Goal: Entertainment & Leisure: Consume media (video, audio)

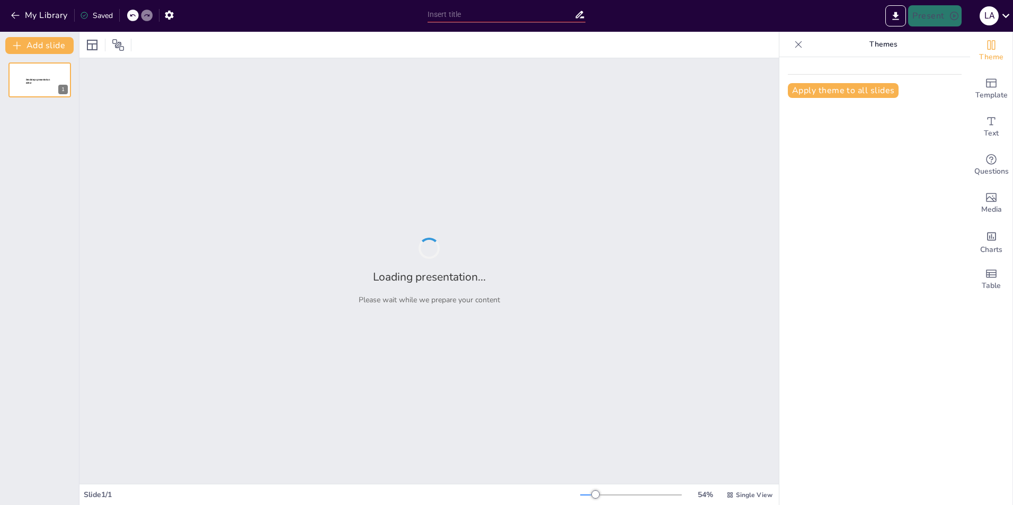
type input "Reconoce a los Personajes de Películas Famosas"
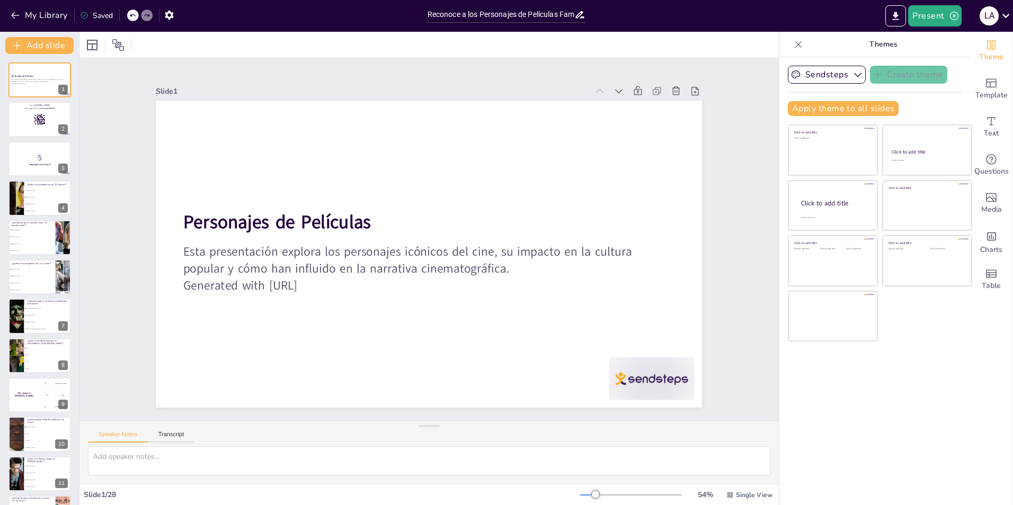
checkbox input "true"
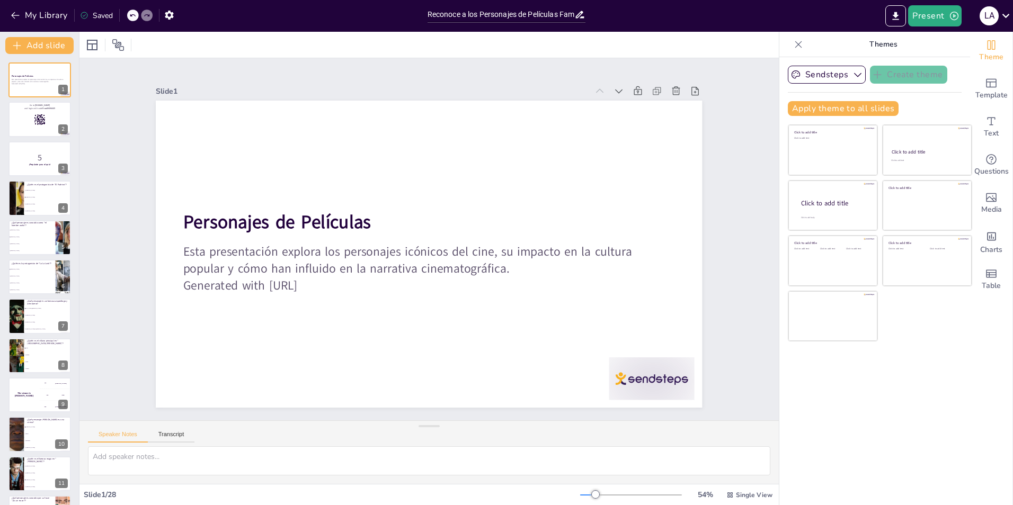
checkbox input "true"
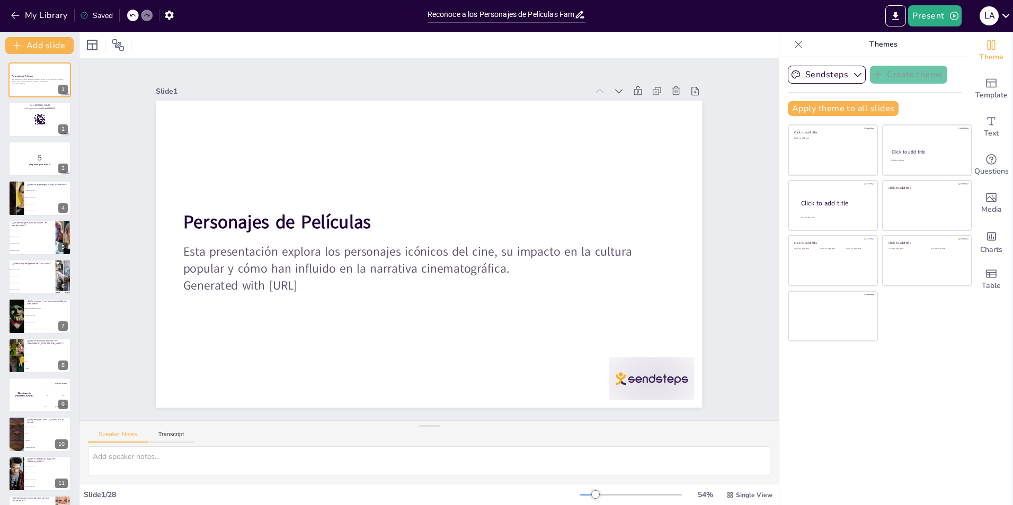
checkbox input "true"
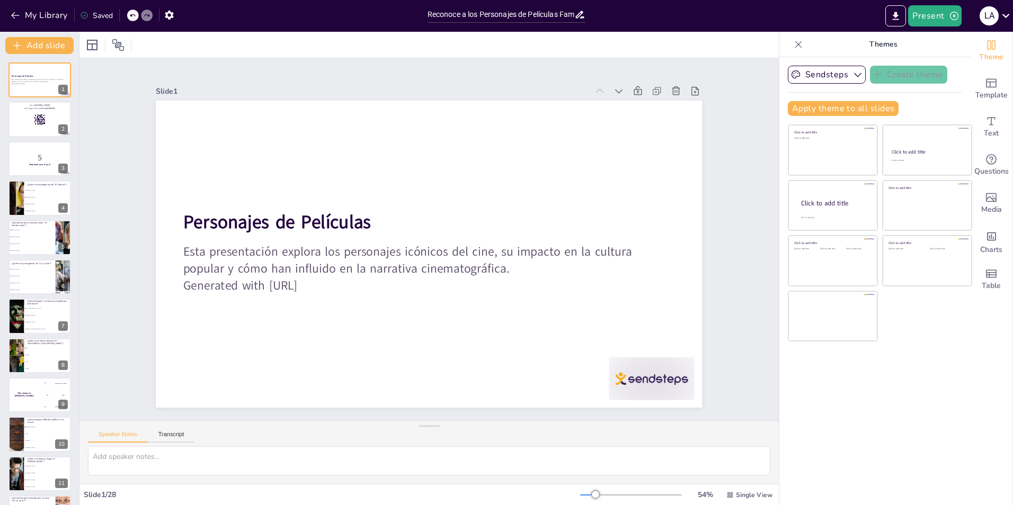
checkbox input "true"
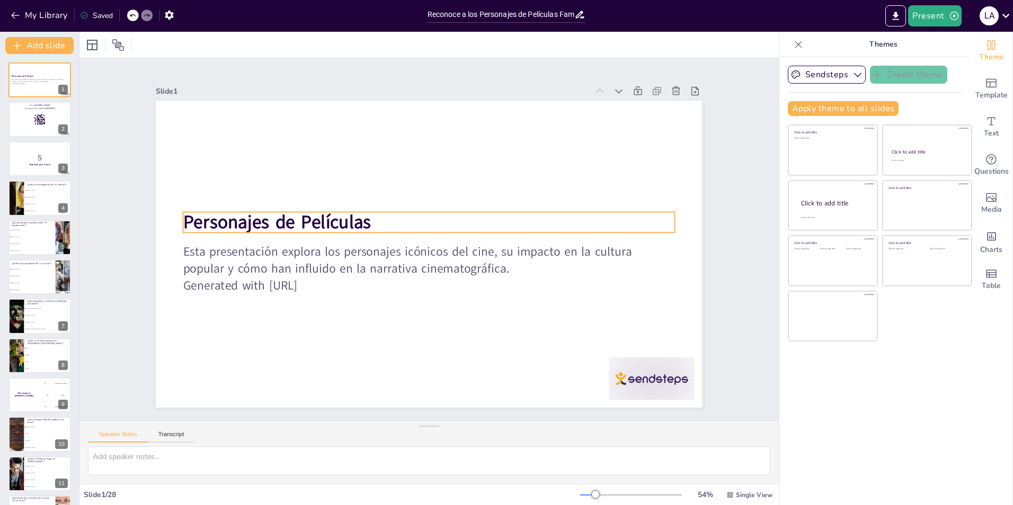
checkbox input "true"
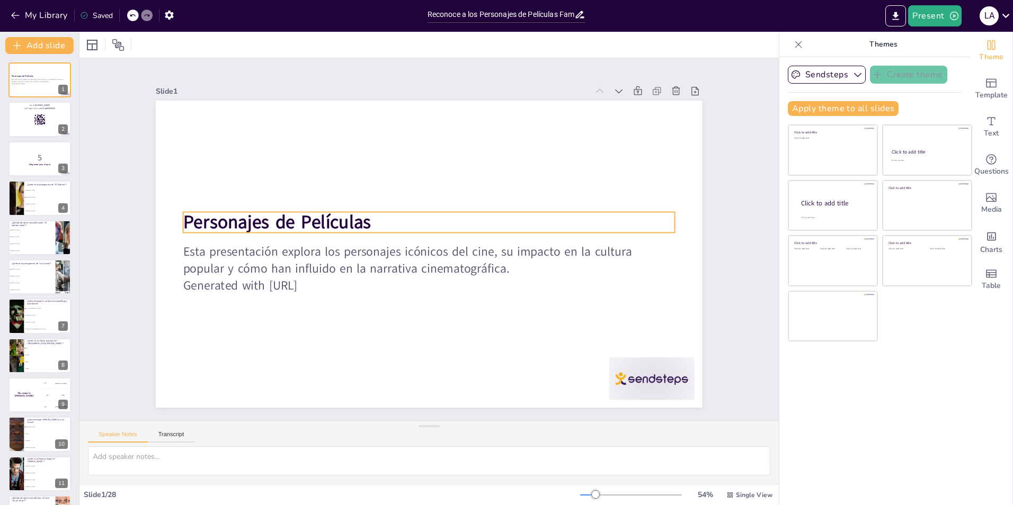
checkbox input "true"
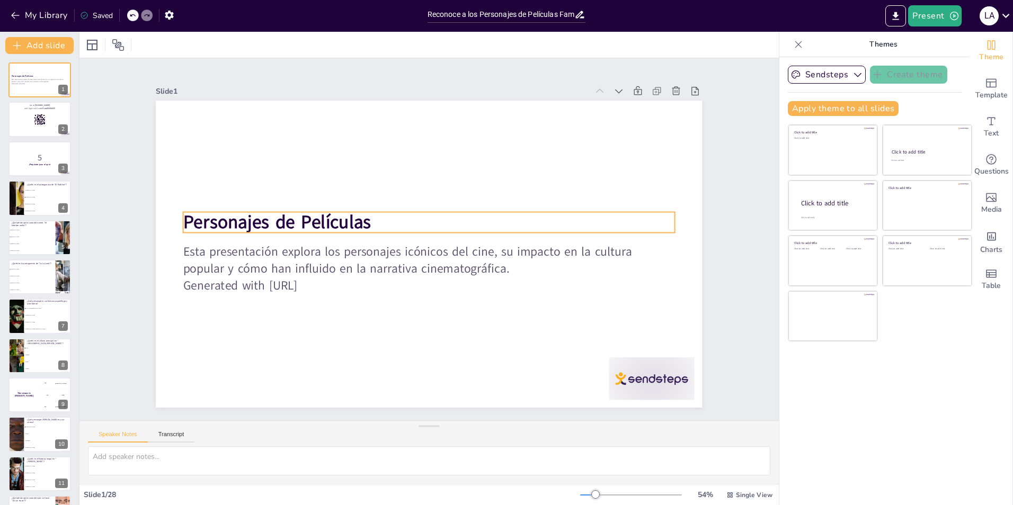
checkbox input "true"
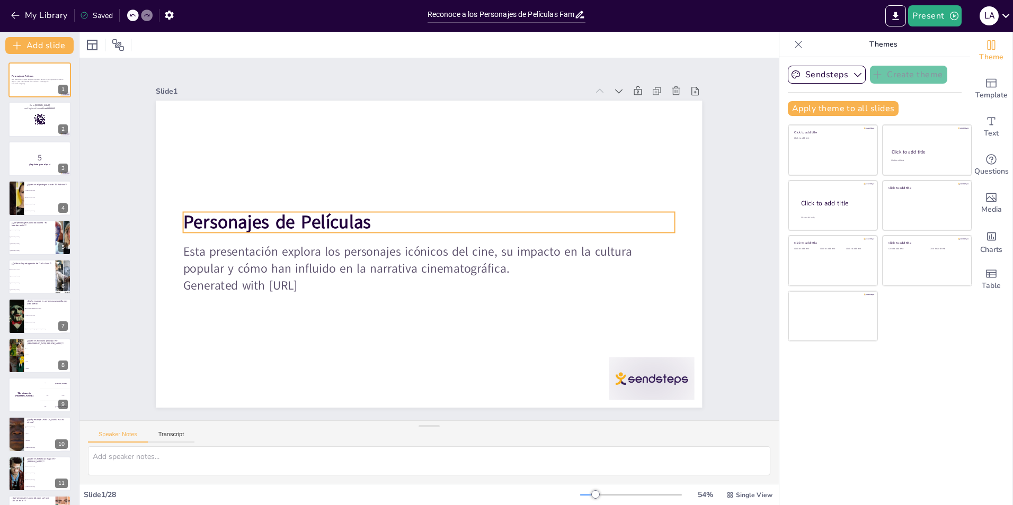
checkbox input "true"
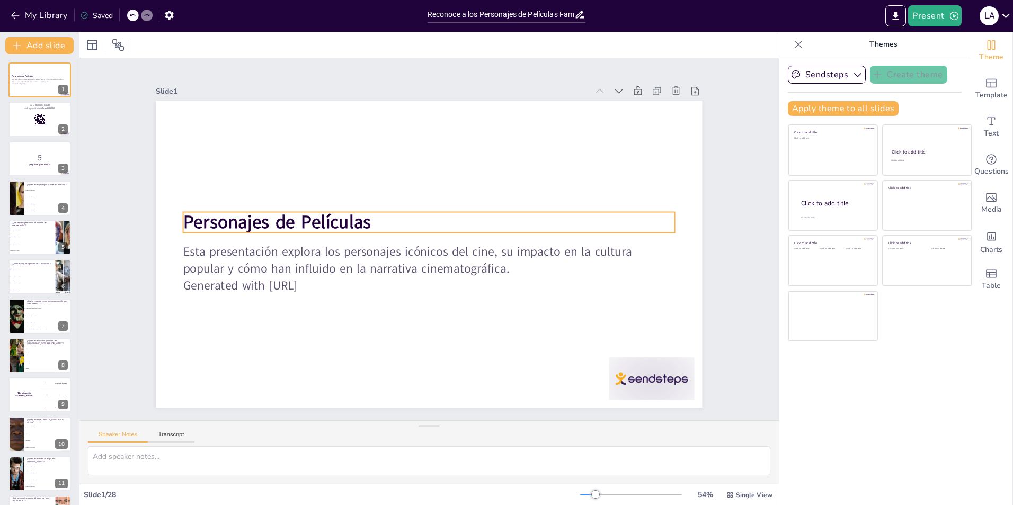
checkbox input "true"
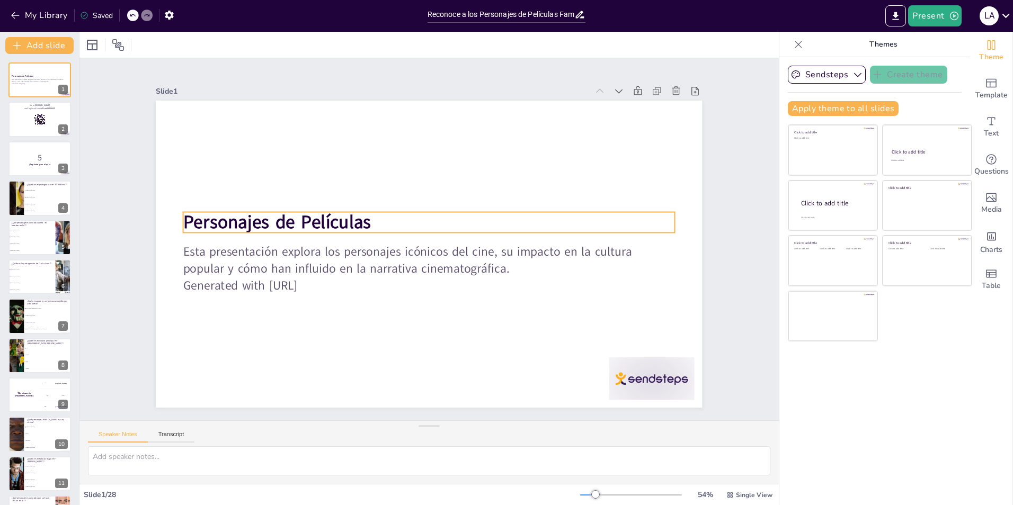
checkbox input "true"
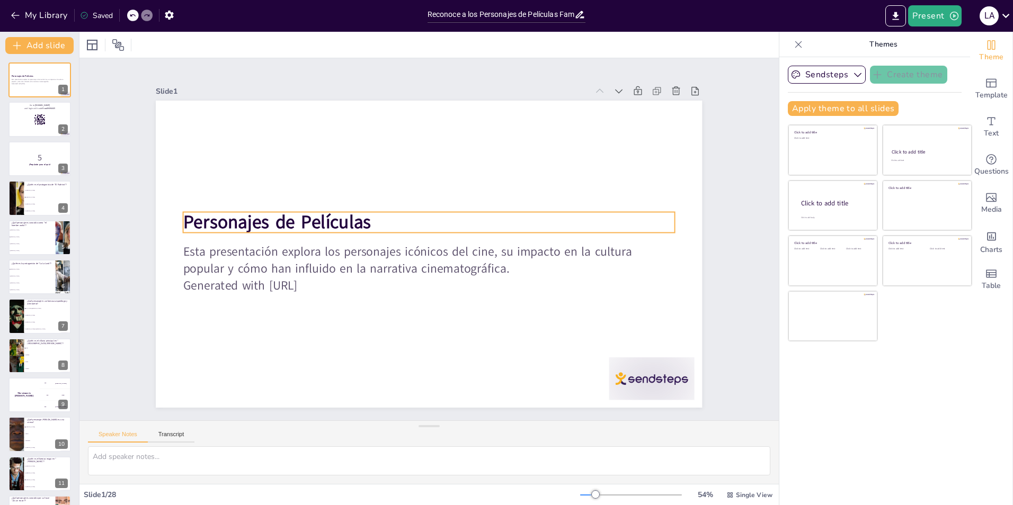
checkbox input "true"
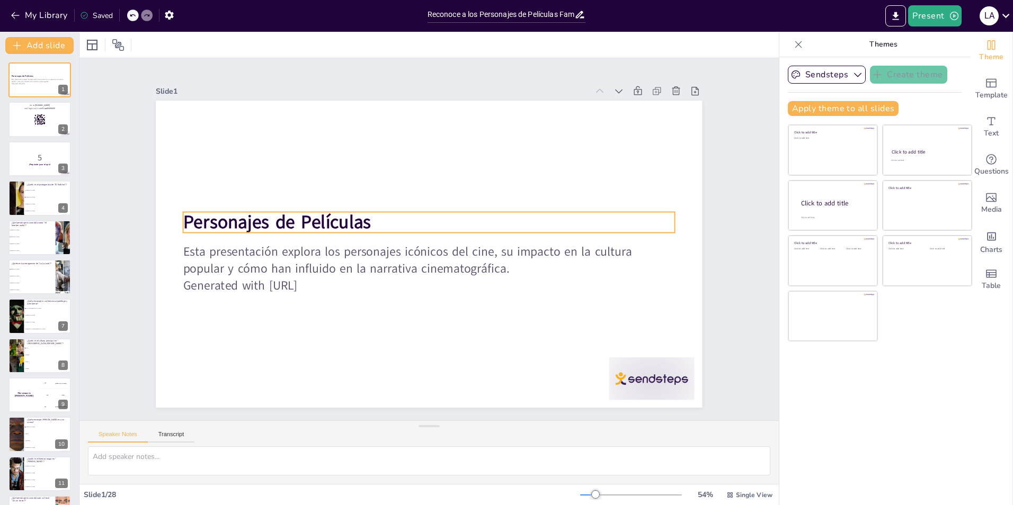
checkbox input "true"
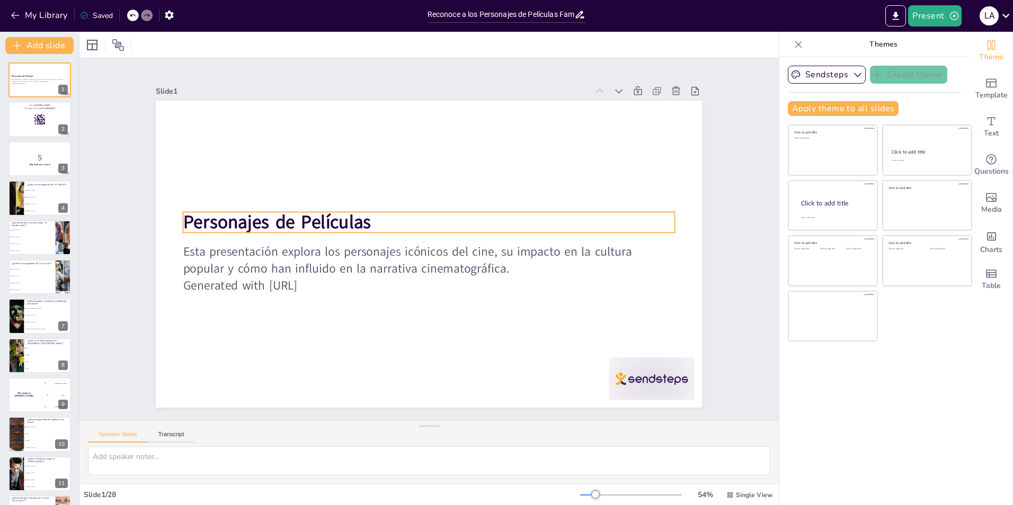
checkbox input "true"
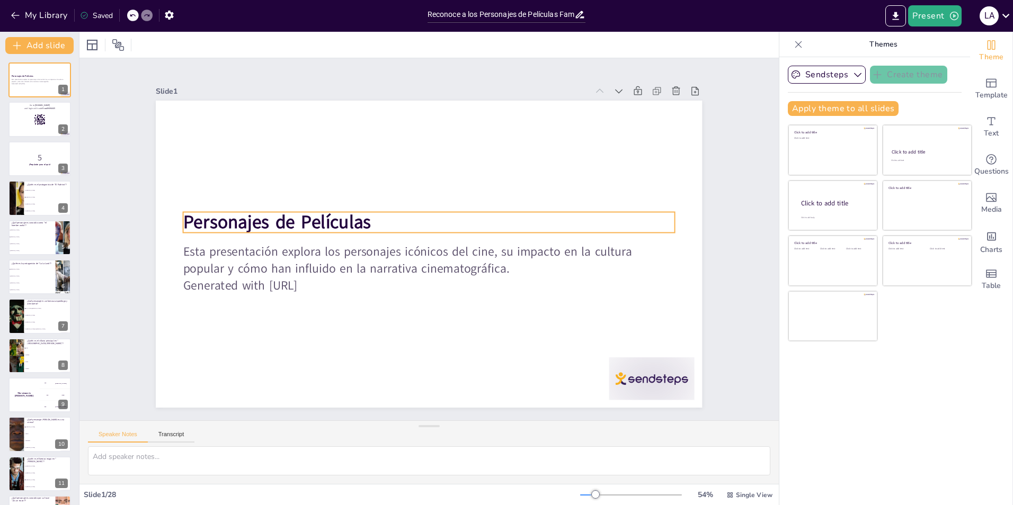
checkbox input "true"
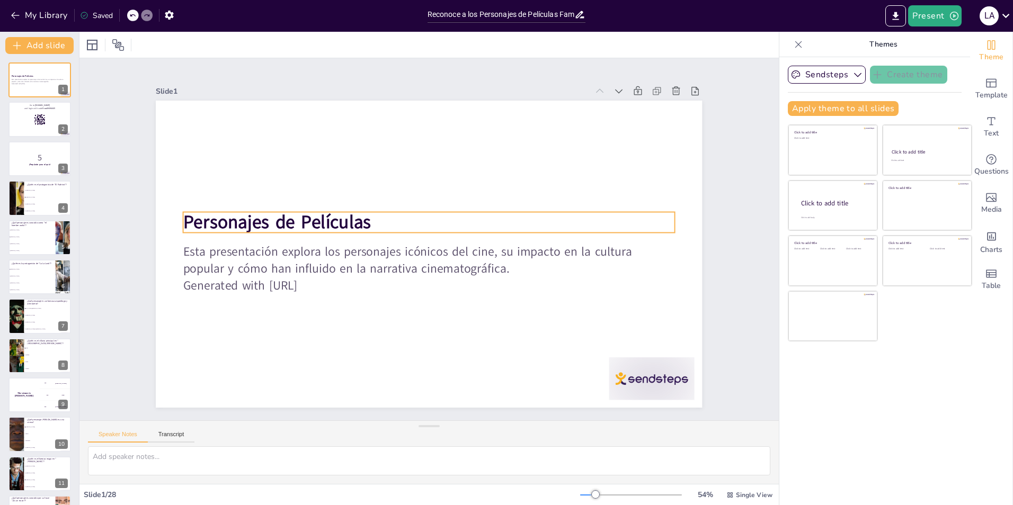
checkbox input "true"
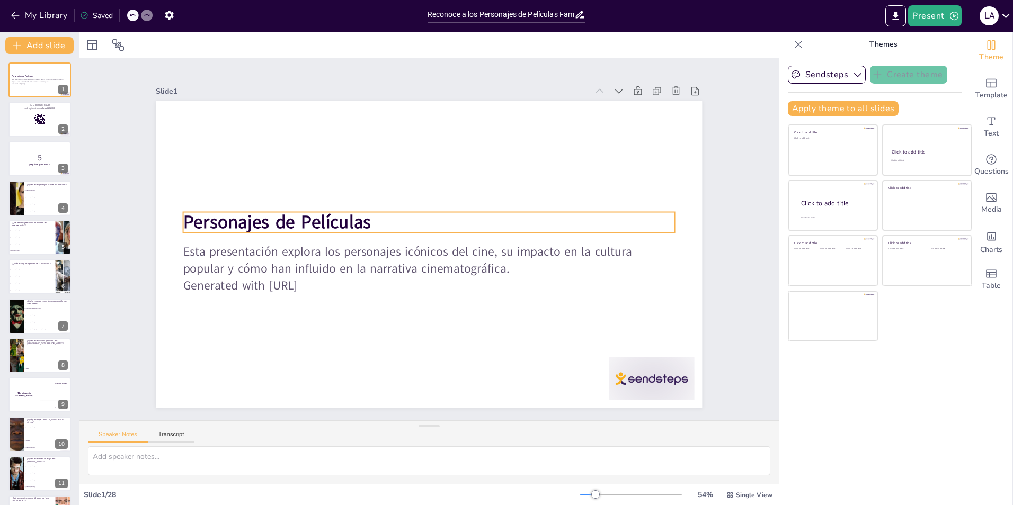
checkbox input "true"
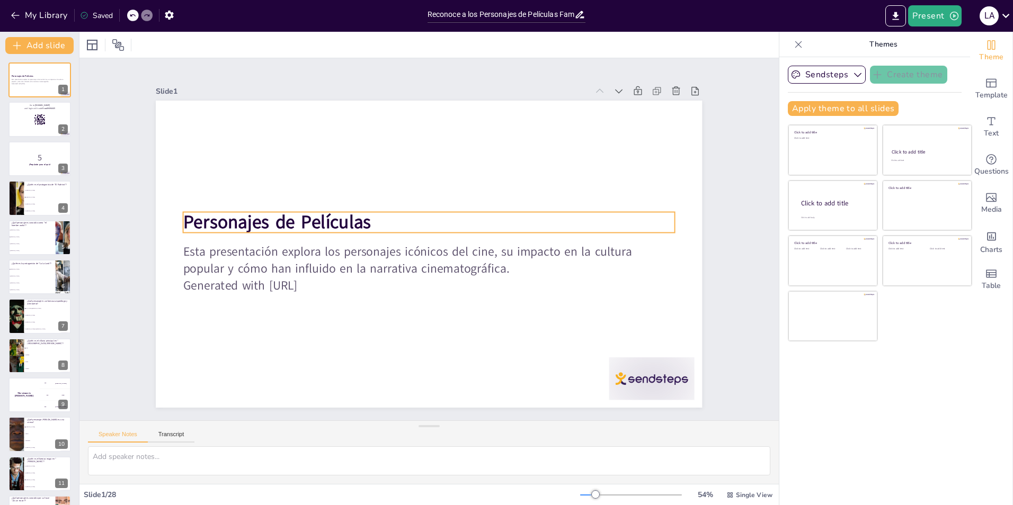
checkbox input "true"
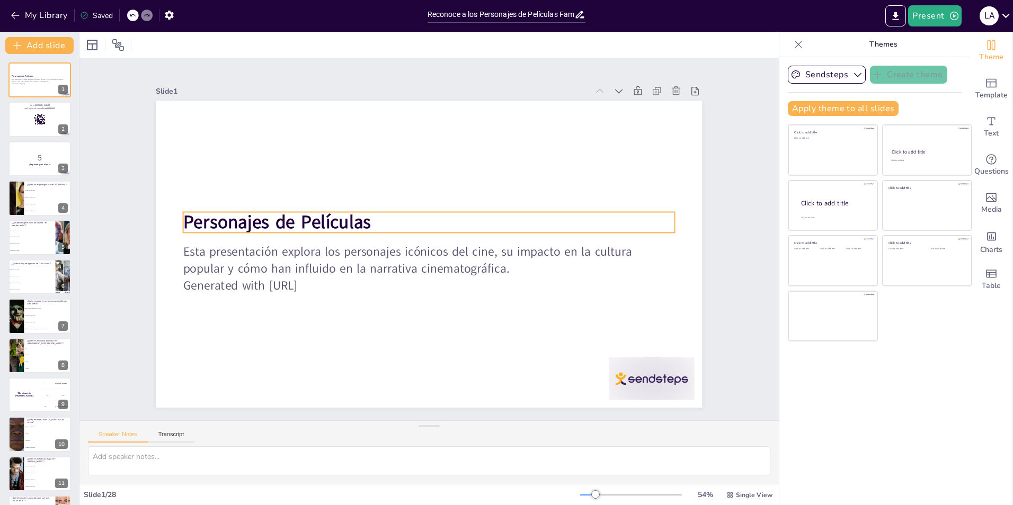
checkbox input "true"
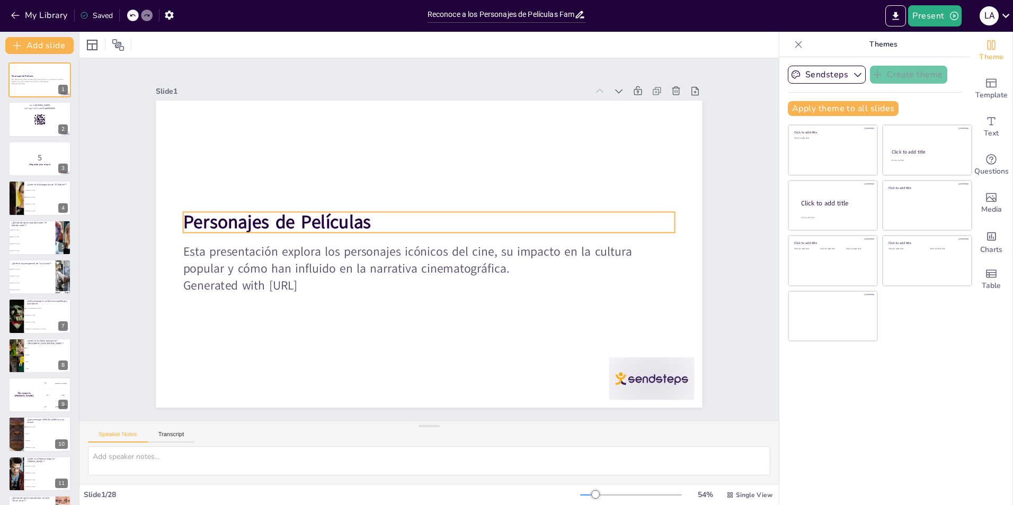
checkbox input "true"
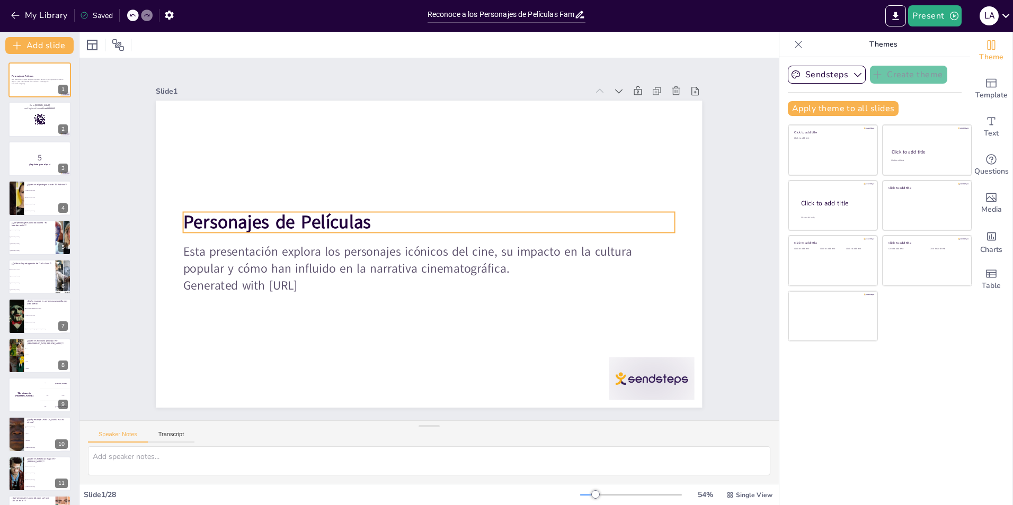
checkbox input "true"
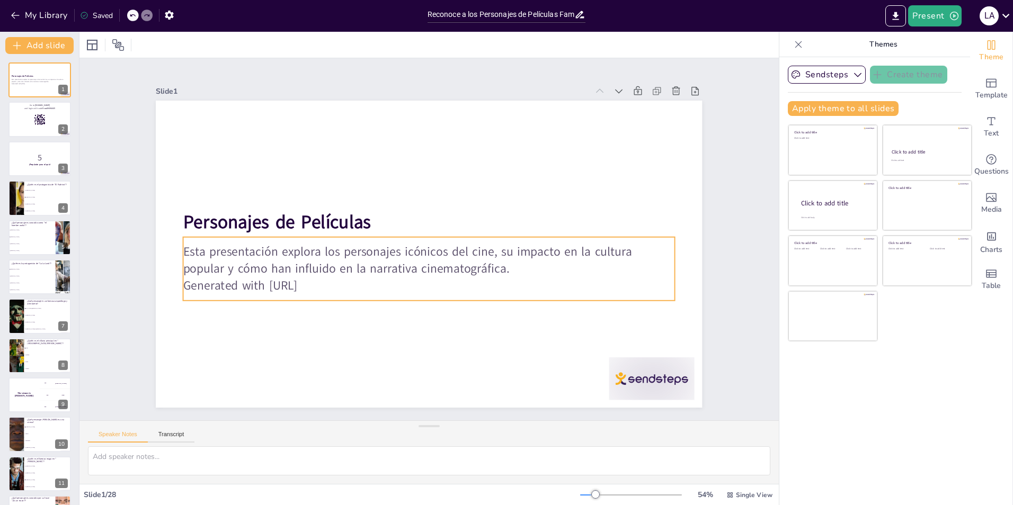
checkbox input "true"
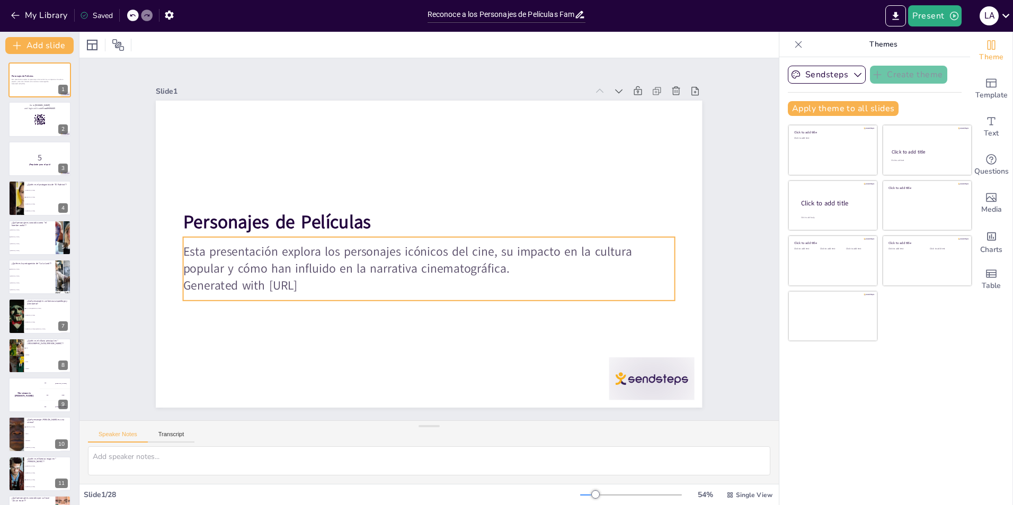
checkbox input "true"
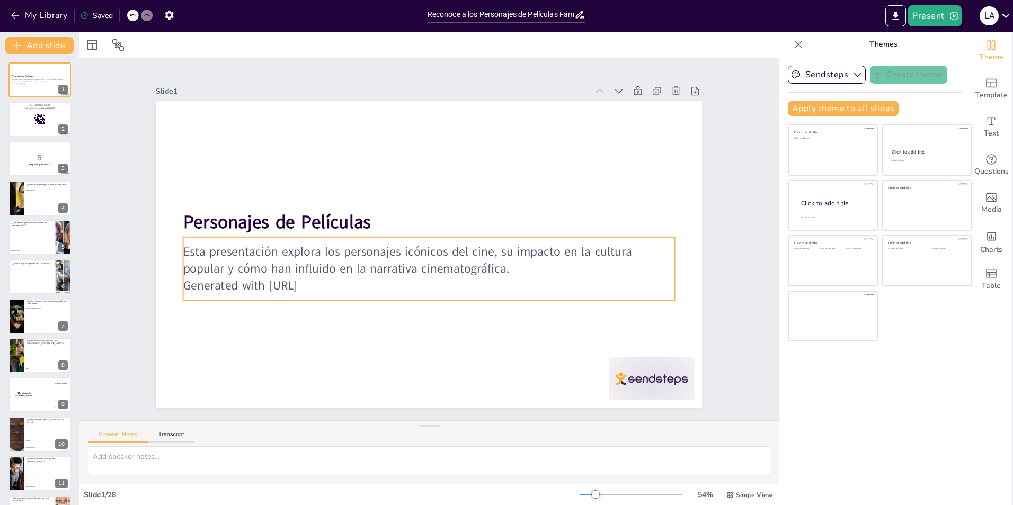
checkbox input "true"
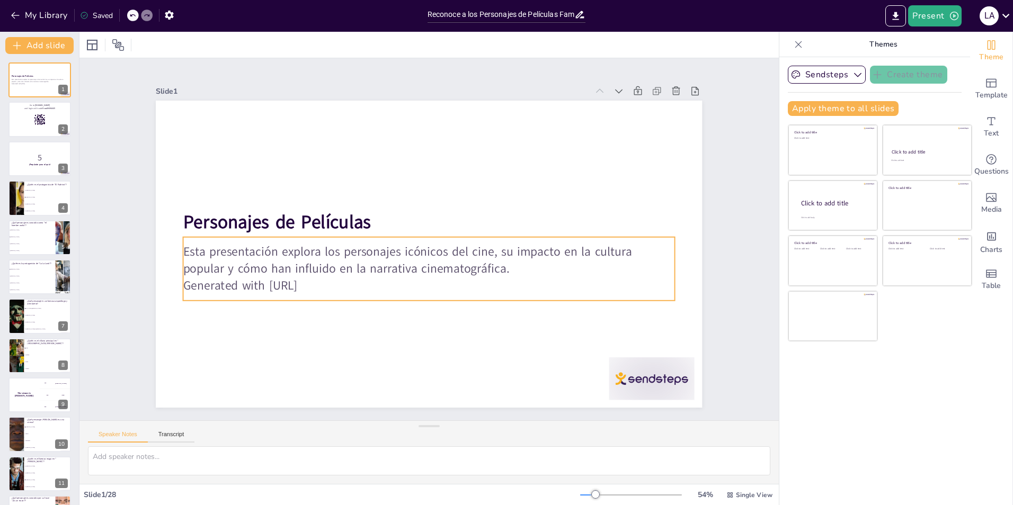
checkbox input "true"
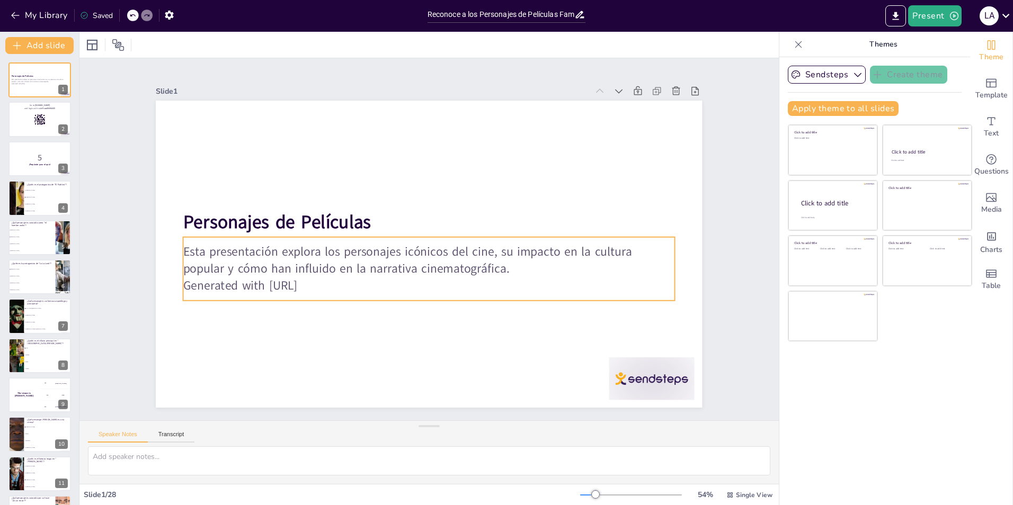
checkbox input "true"
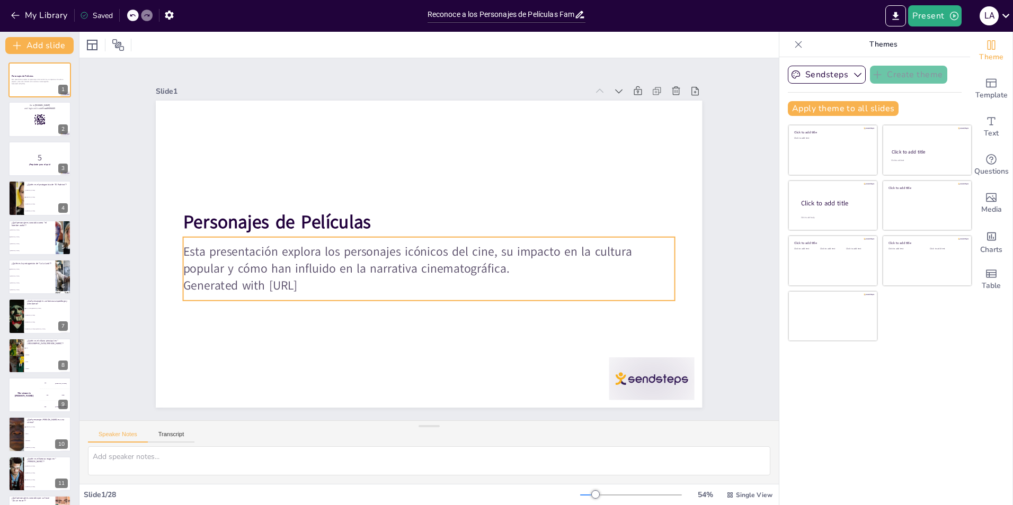
checkbox input "true"
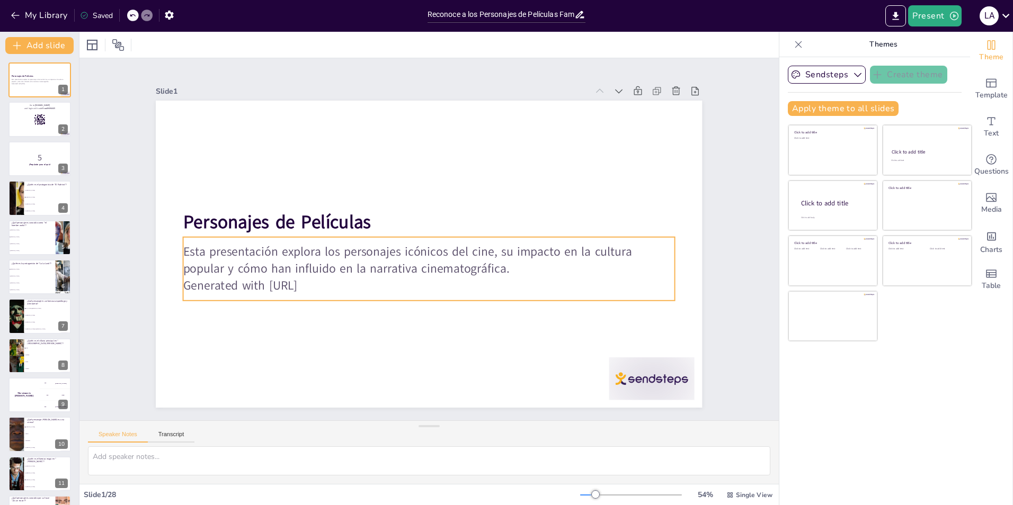
checkbox input "true"
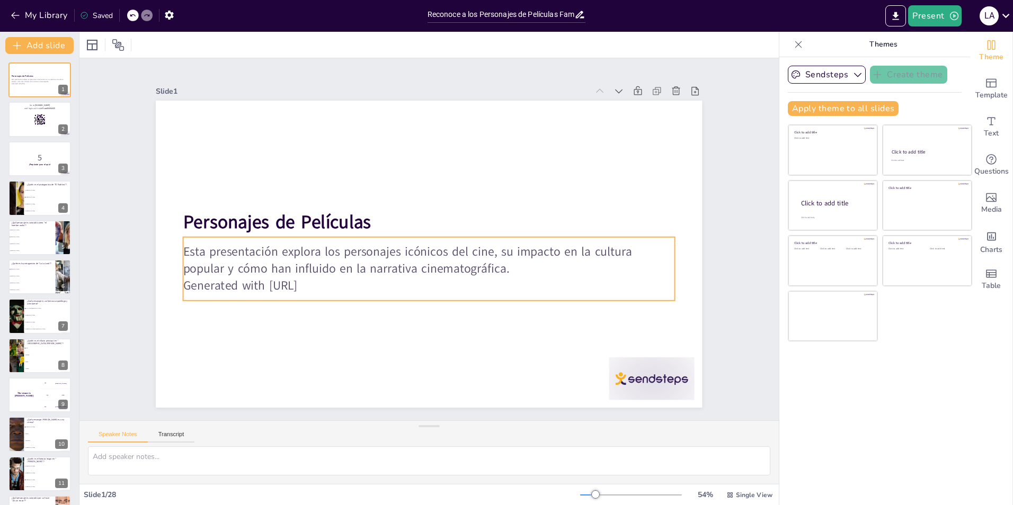
checkbox input "true"
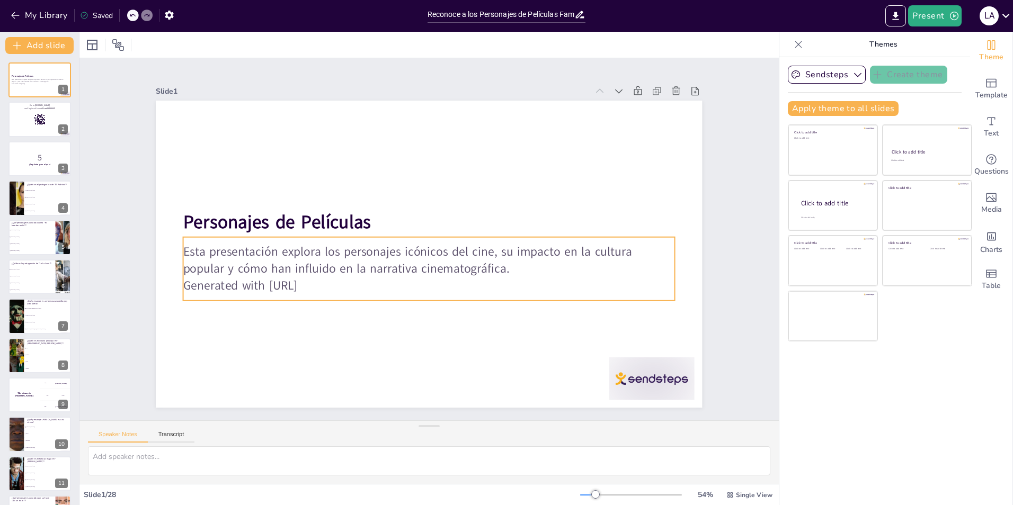
checkbox input "true"
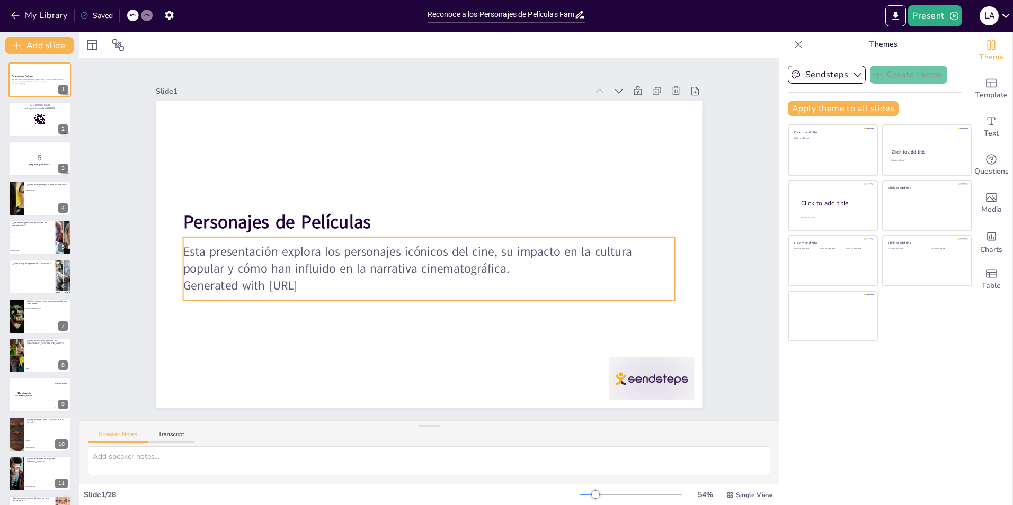
checkbox input "true"
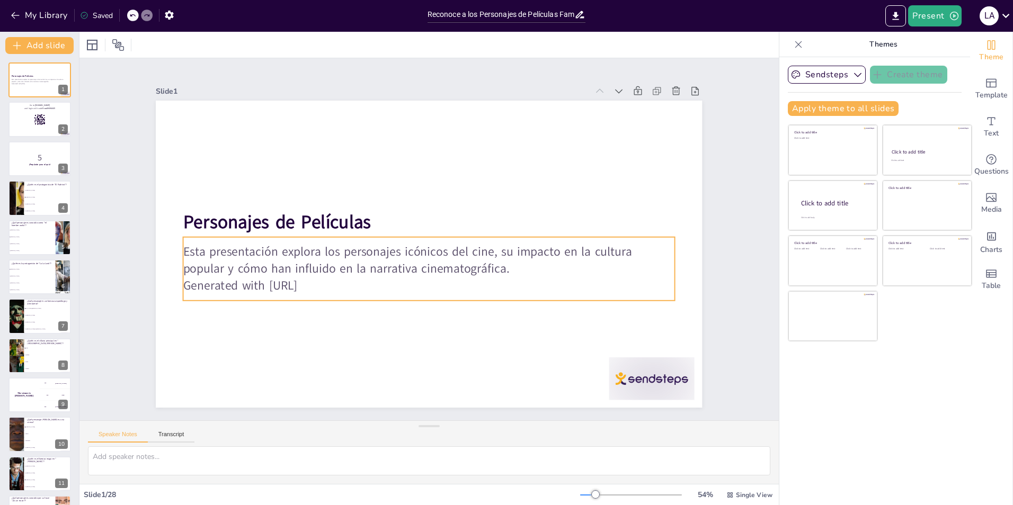
checkbox input "true"
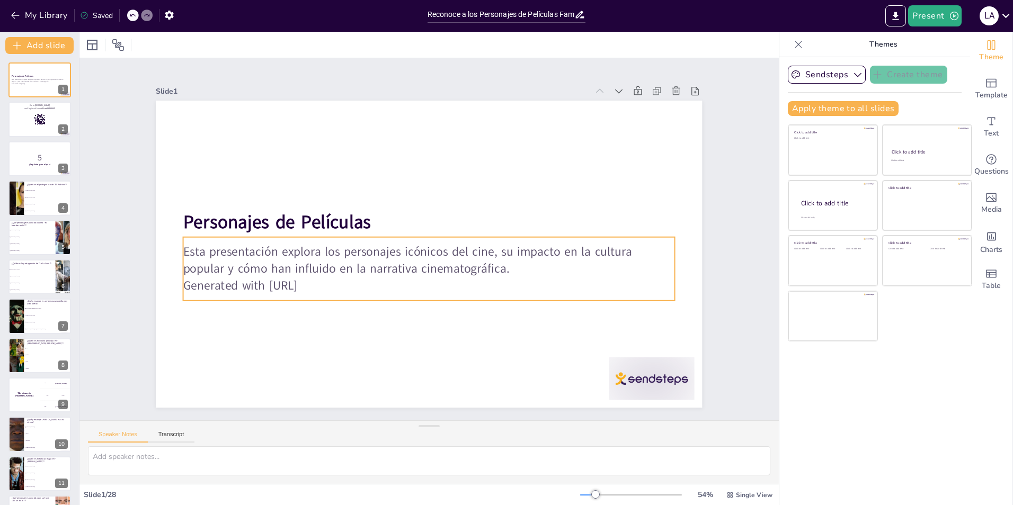
checkbox input "true"
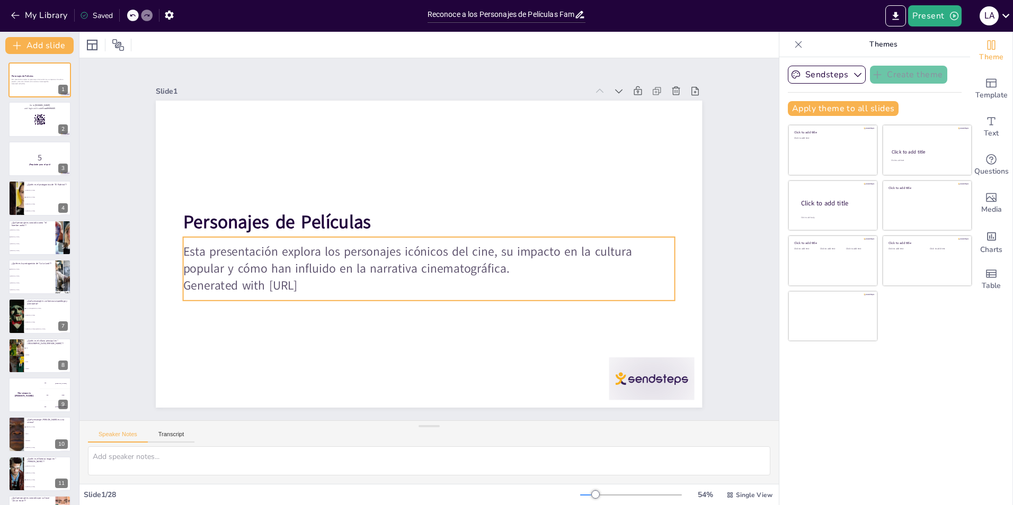
checkbox input "true"
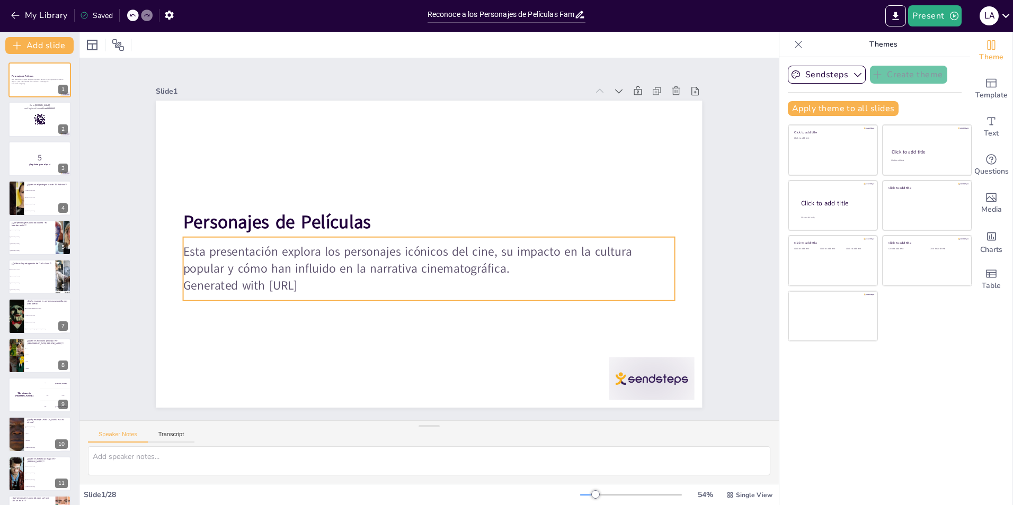
checkbox input "true"
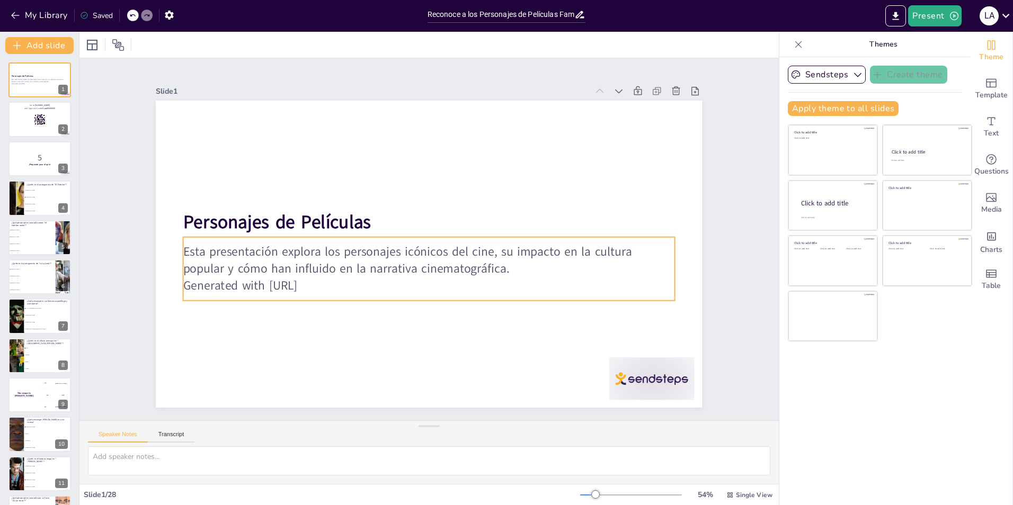
checkbox input "true"
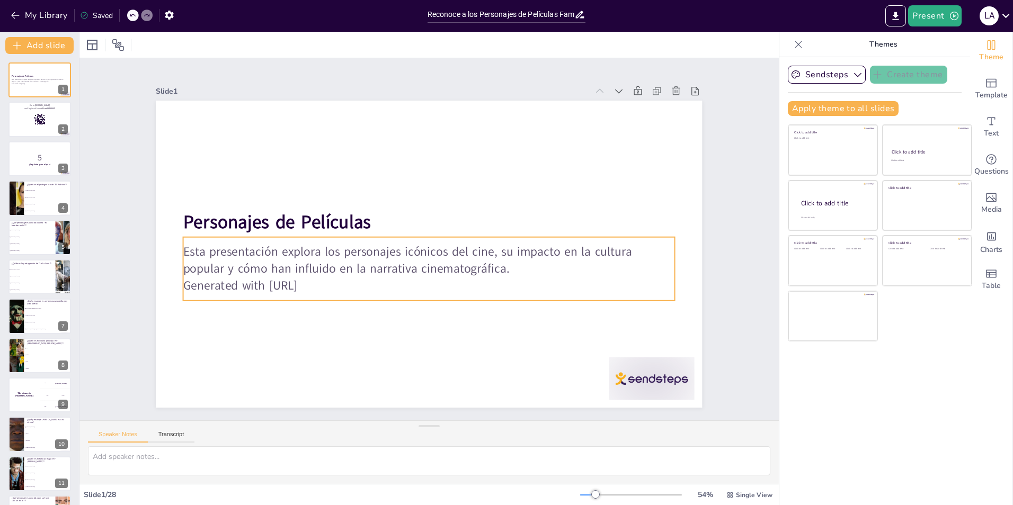
checkbox input "true"
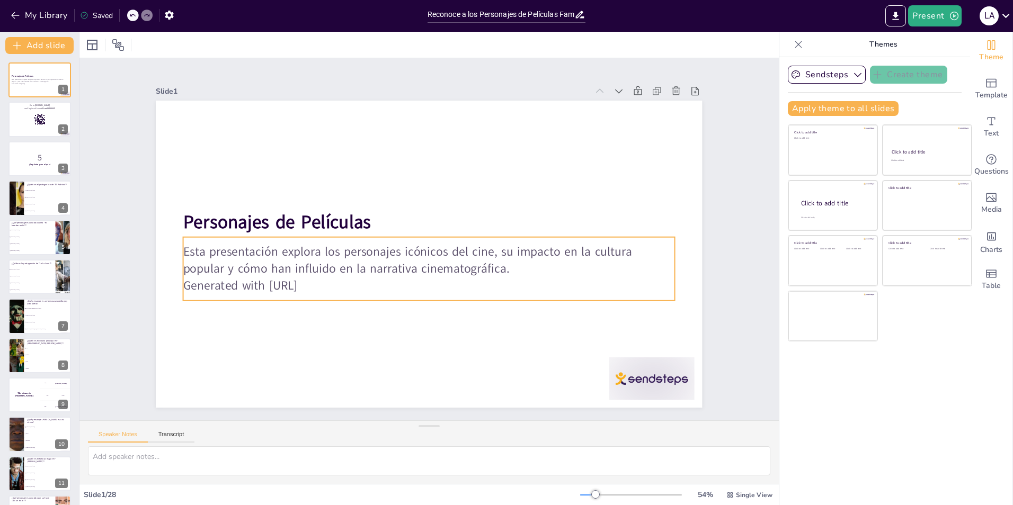
checkbox input "true"
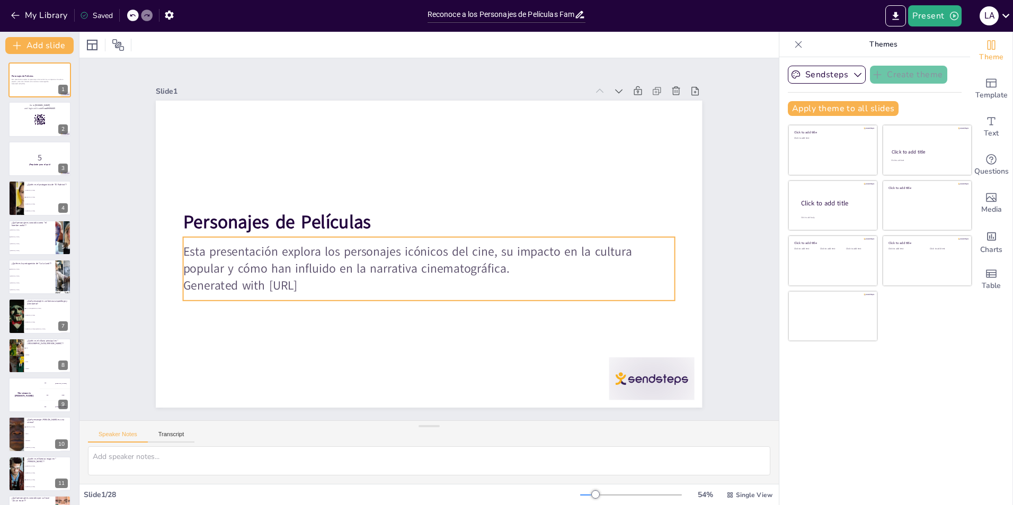
checkbox input "true"
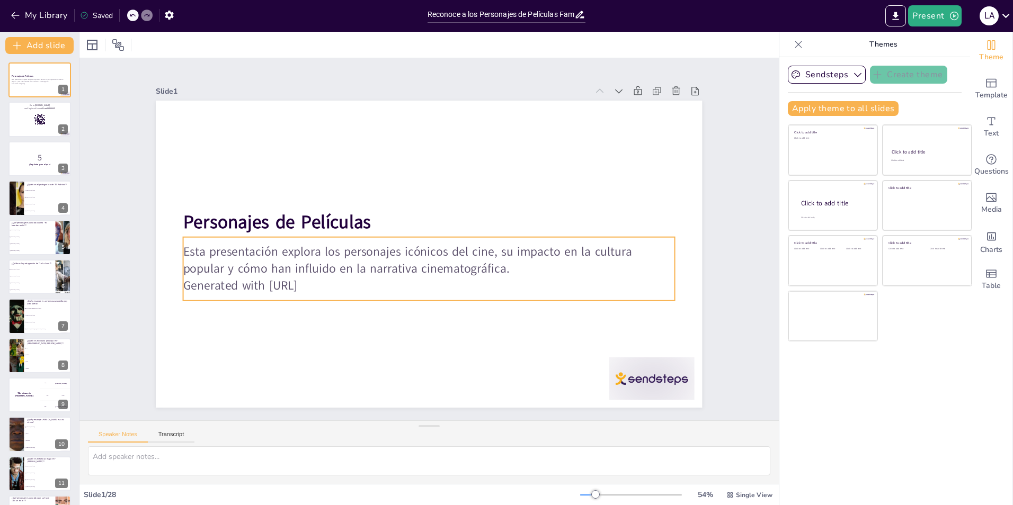
checkbox input "true"
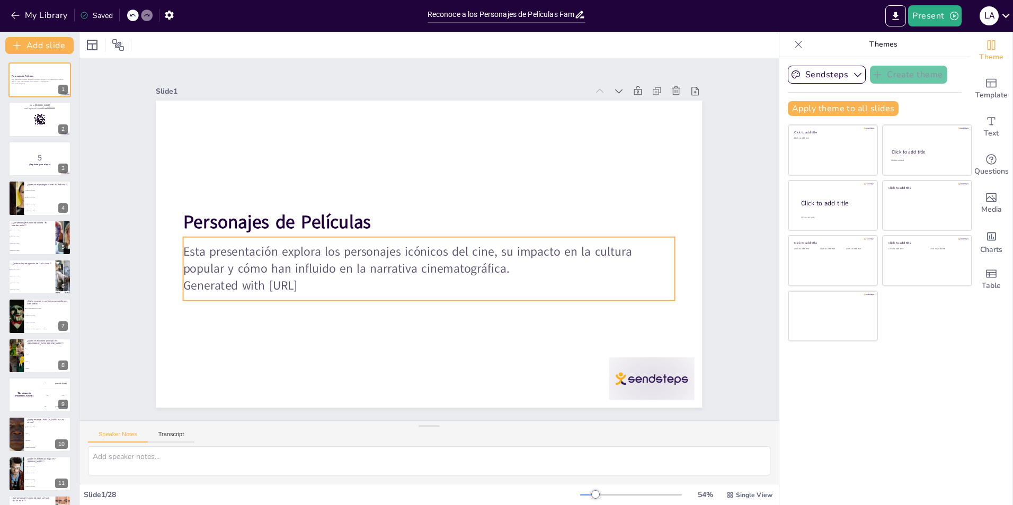
checkbox input "true"
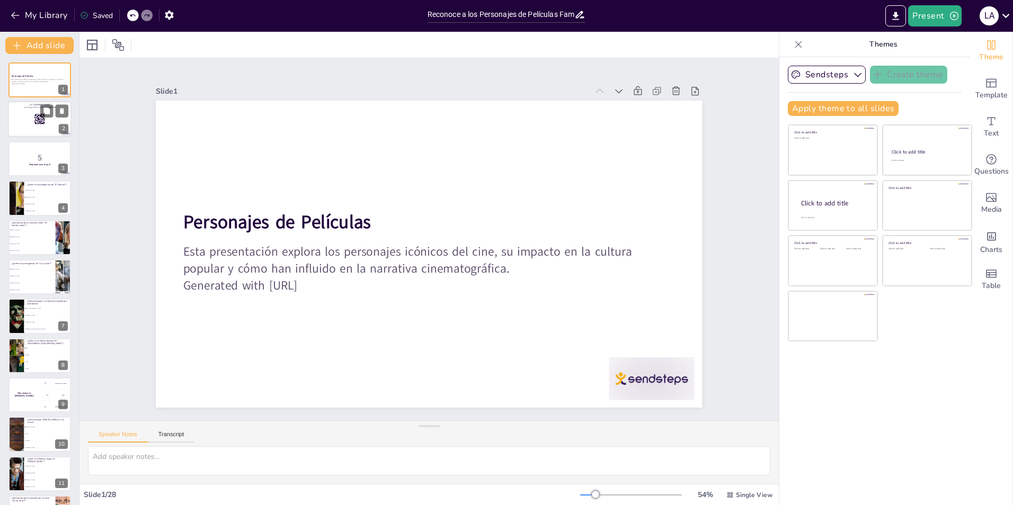
click at [34, 116] on rect at bounding box center [34, 115] width 1 height 2
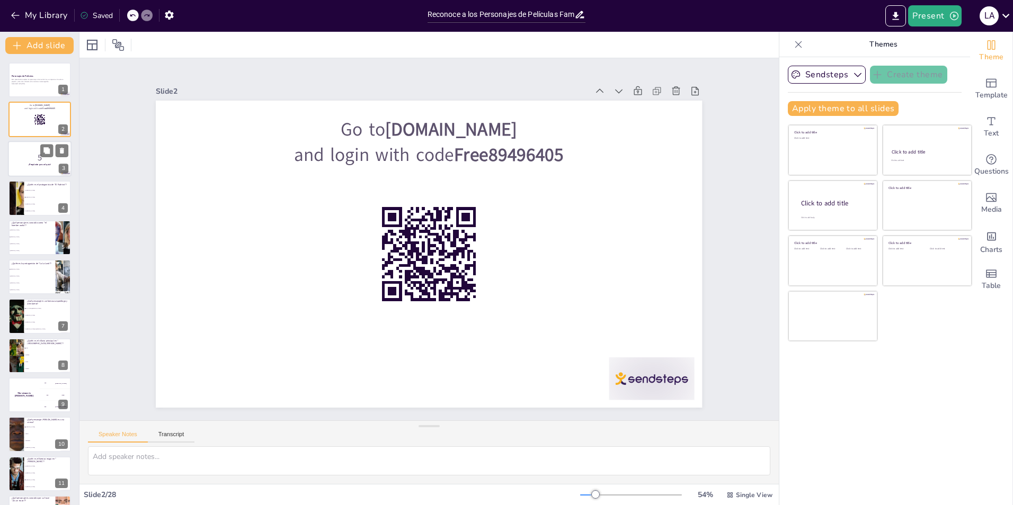
click at [40, 164] on strong "¡Prepárate para el quiz!" at bounding box center [40, 164] width 22 height 3
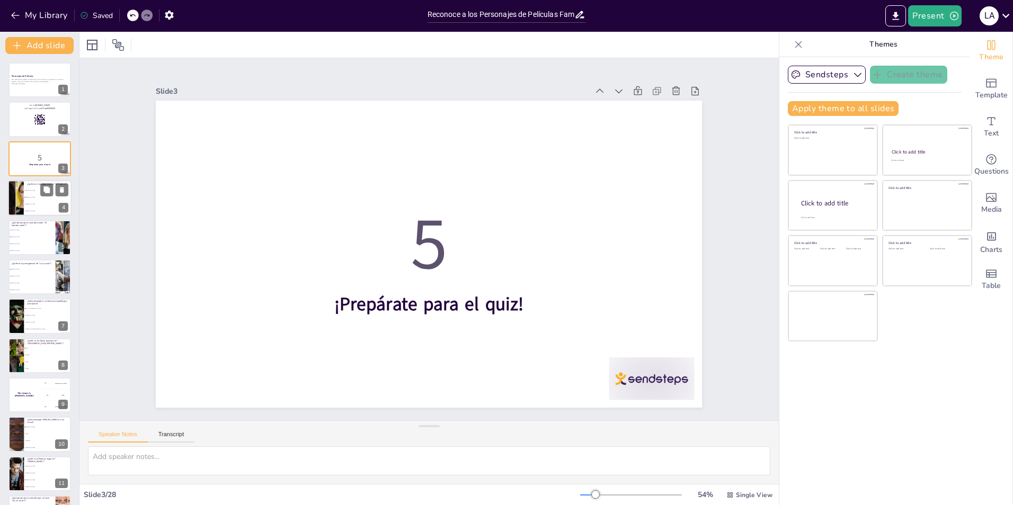
click at [40, 204] on span "[PERSON_NAME]" at bounding box center [48, 205] width 46 height 2
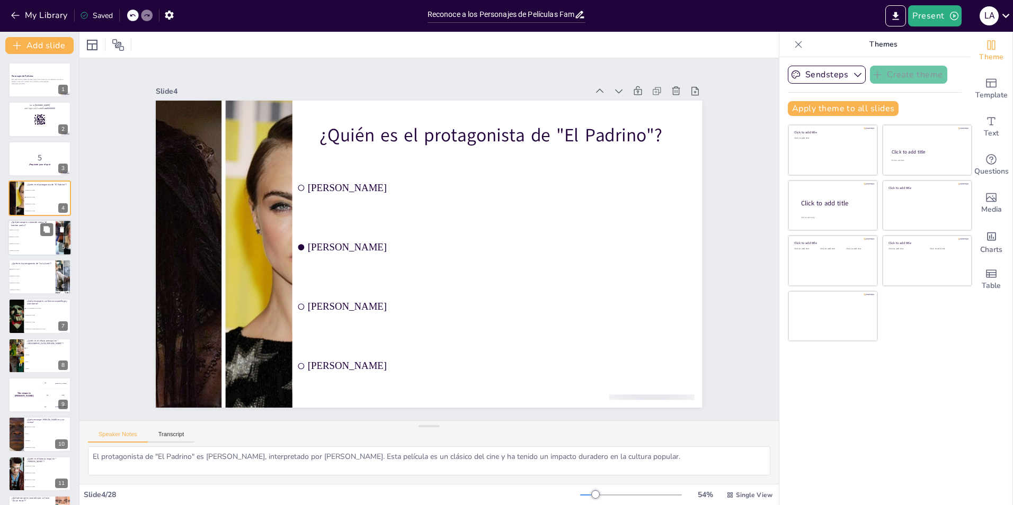
click at [35, 231] on li "[PERSON_NAME]" at bounding box center [32, 230] width 48 height 7
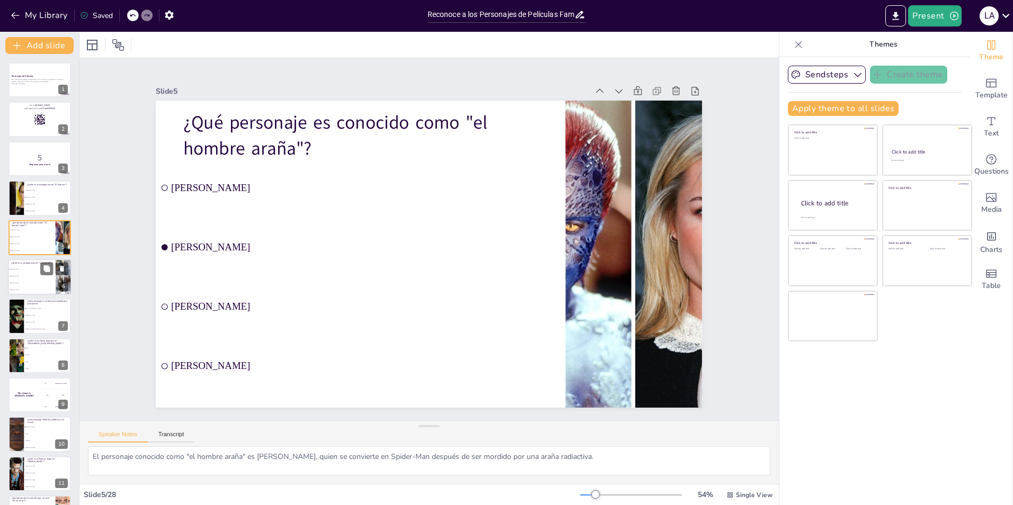
click at [23, 278] on li "[PERSON_NAME]" at bounding box center [32, 276] width 48 height 7
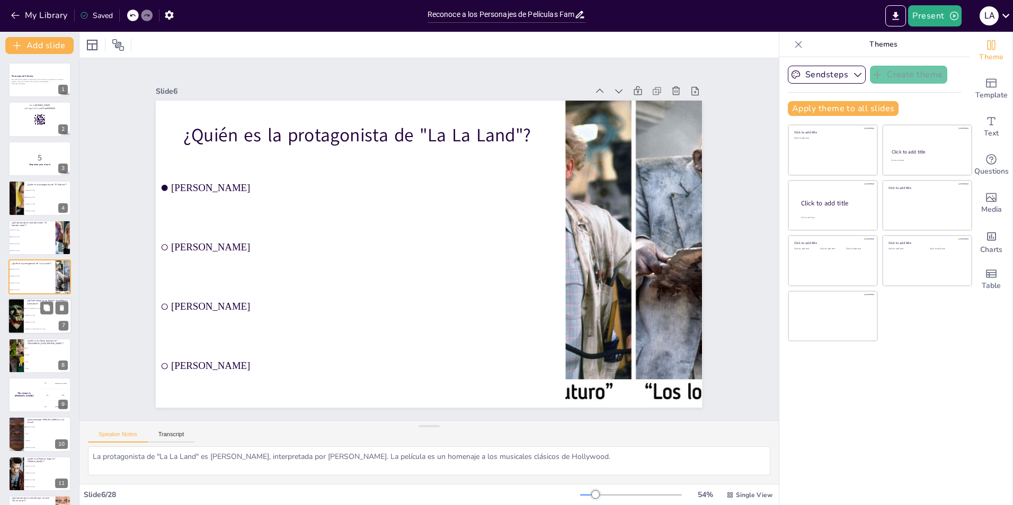
click at [24, 315] on li "[PERSON_NAME]" at bounding box center [48, 316] width 48 height 7
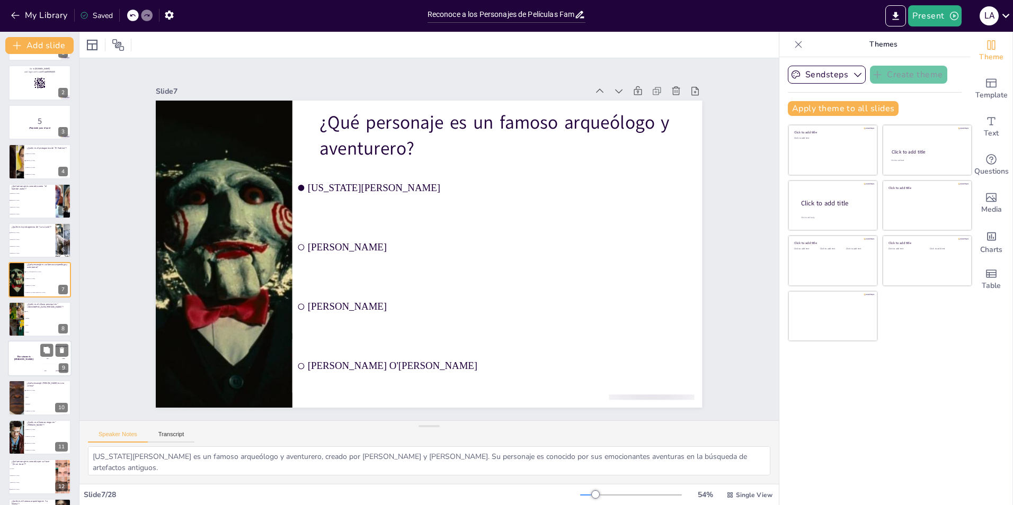
click at [22, 357] on h4 "The winner is [PERSON_NAME]" at bounding box center [24, 358] width 32 height 5
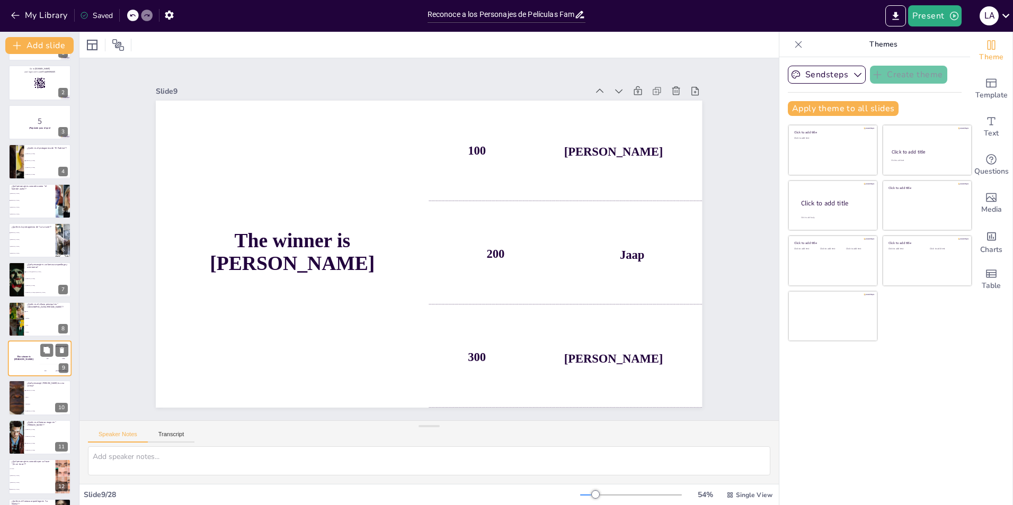
scroll to position [115, 0]
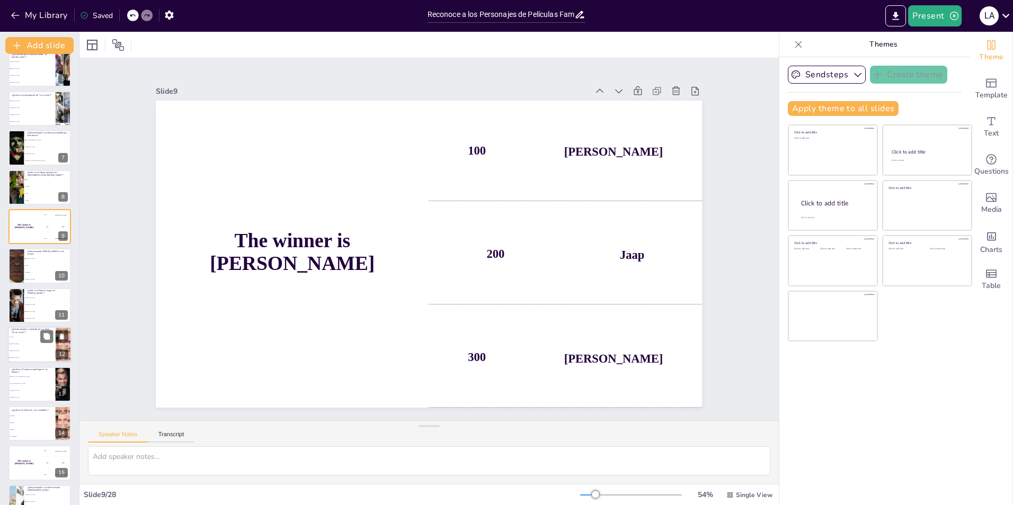
click at [33, 341] on li "[PERSON_NAME]" at bounding box center [32, 344] width 48 height 7
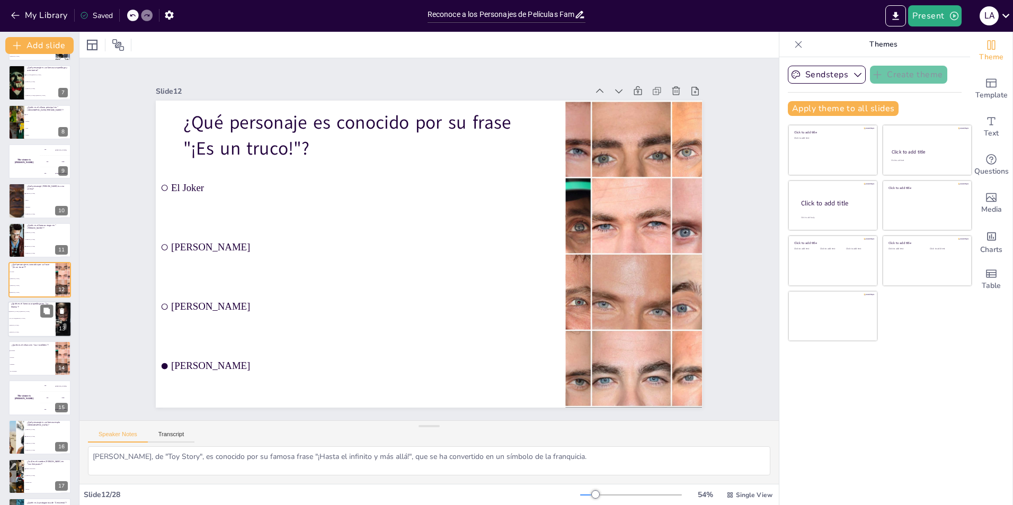
click at [30, 332] on span "[PERSON_NAME]" at bounding box center [33, 333] width 46 height 2
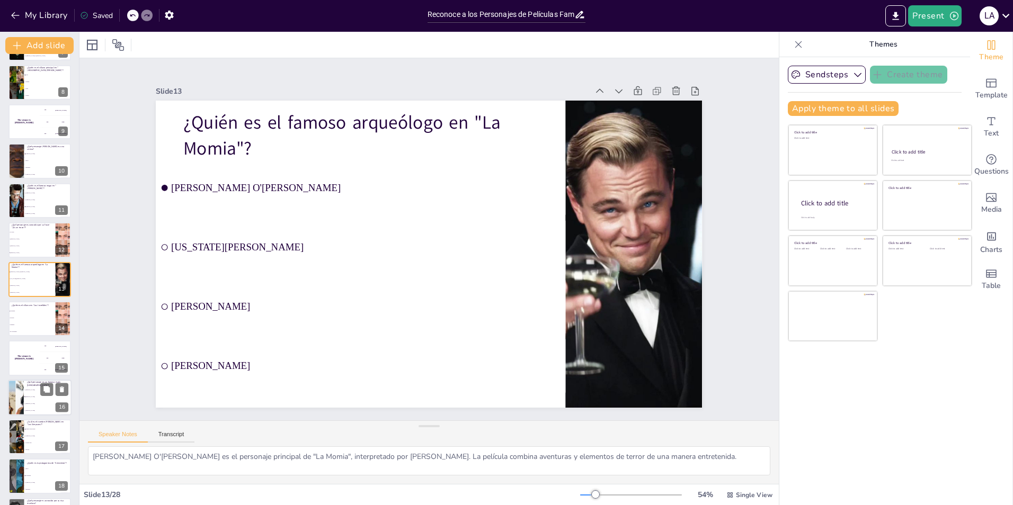
click at [29, 393] on li "[PERSON_NAME]" at bounding box center [48, 390] width 48 height 7
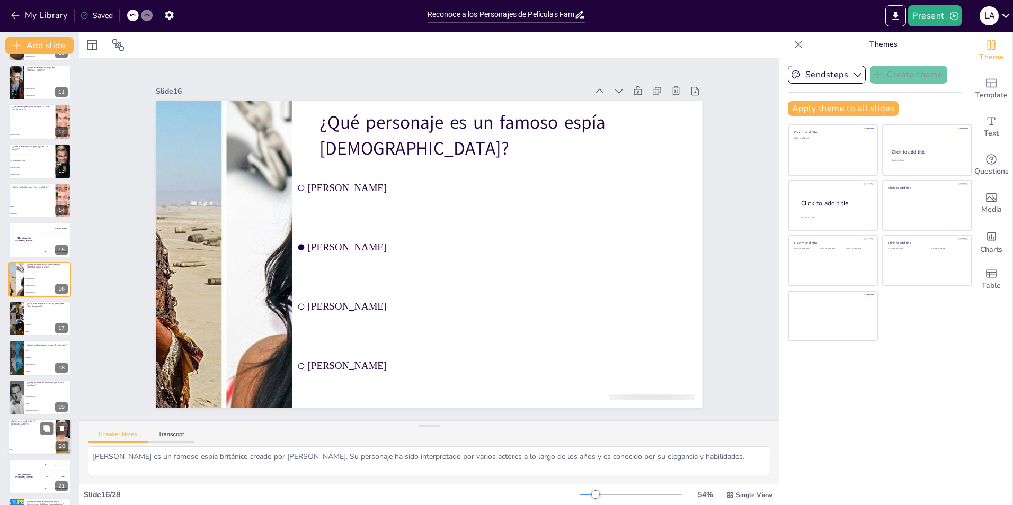
click at [30, 428] on span "Sarabi" at bounding box center [33, 429] width 46 height 2
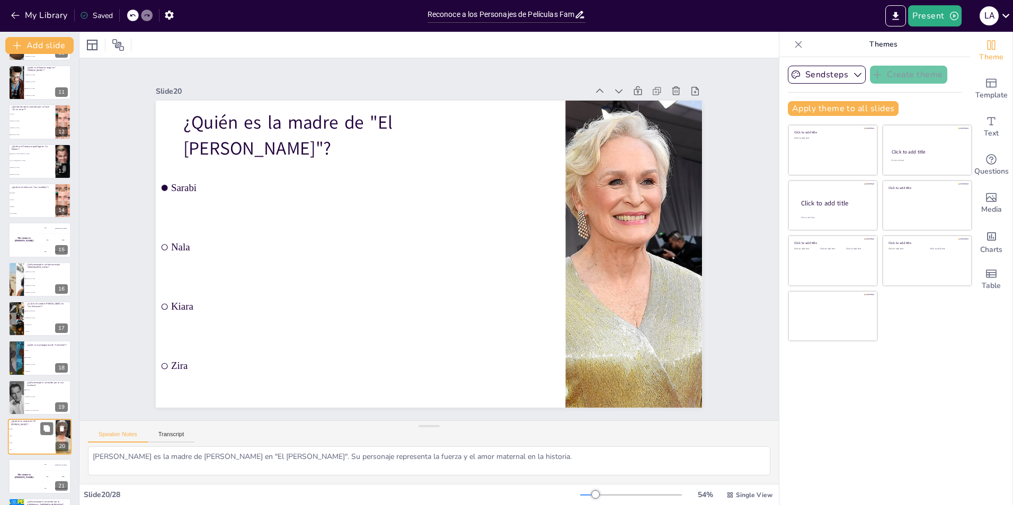
scroll to position [549, 0]
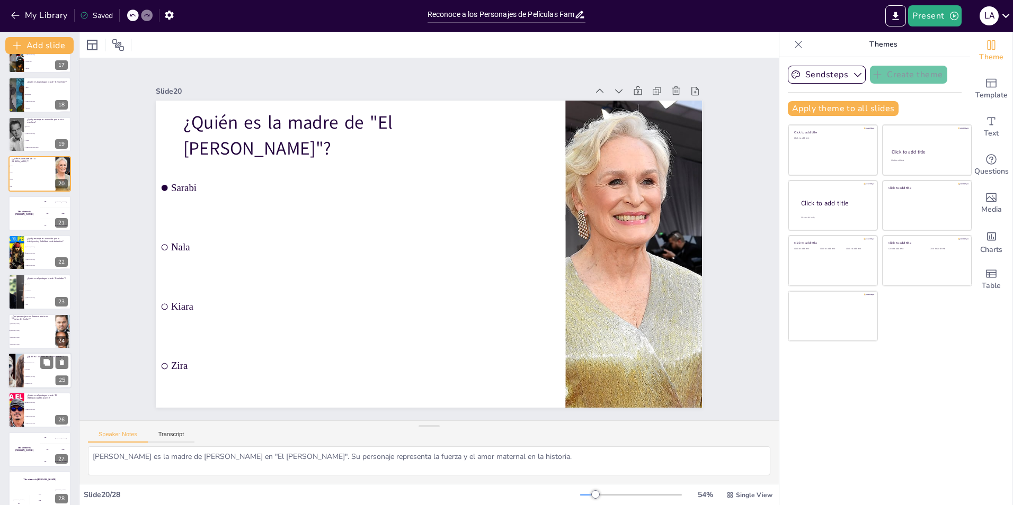
click at [40, 383] on span "Cruella de Vil" at bounding box center [48, 384] width 46 height 2
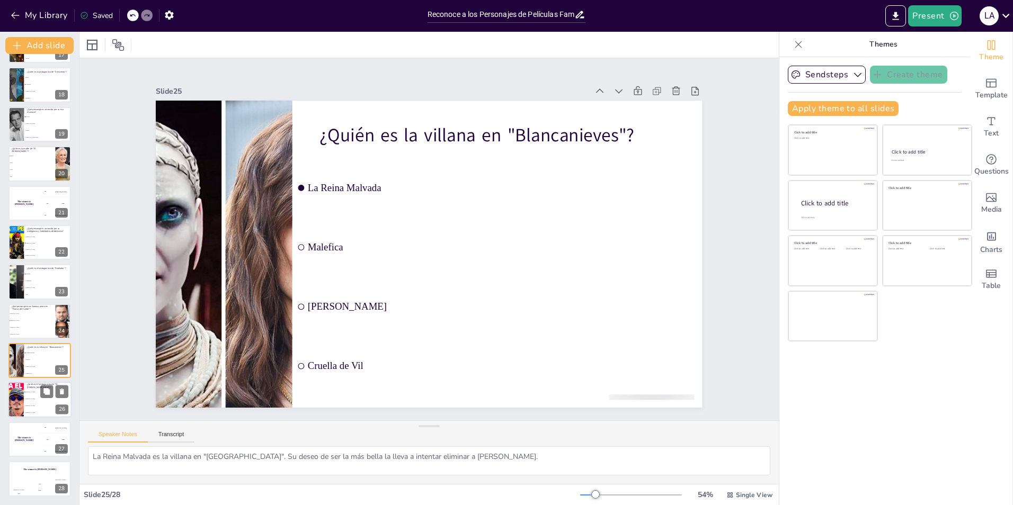
click at [29, 413] on span "[PERSON_NAME]" at bounding box center [48, 414] width 46 height 2
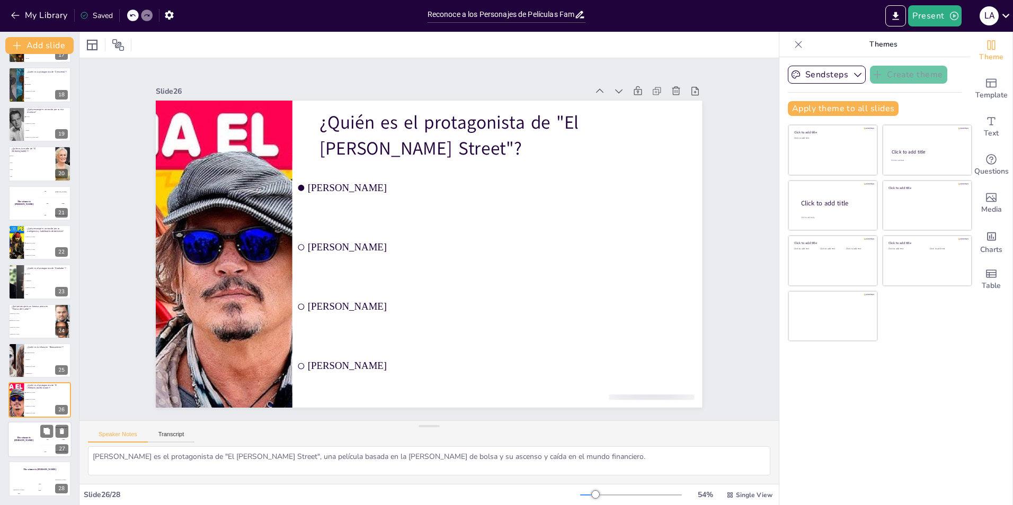
click at [25, 437] on div "The winner is [PERSON_NAME]" at bounding box center [24, 440] width 32 height 36
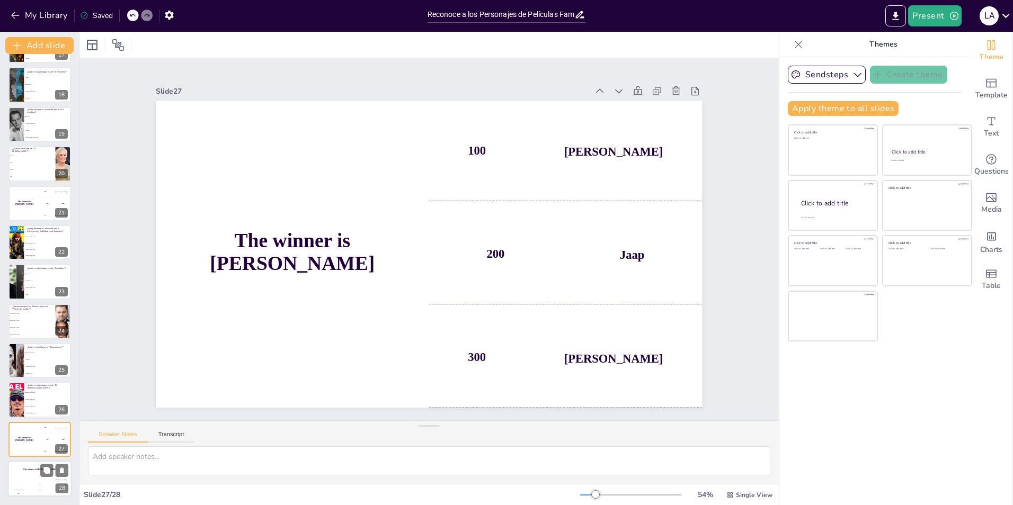
click at [30, 471] on h4 "The winner is [PERSON_NAME]" at bounding box center [40, 470] width 64 height 3
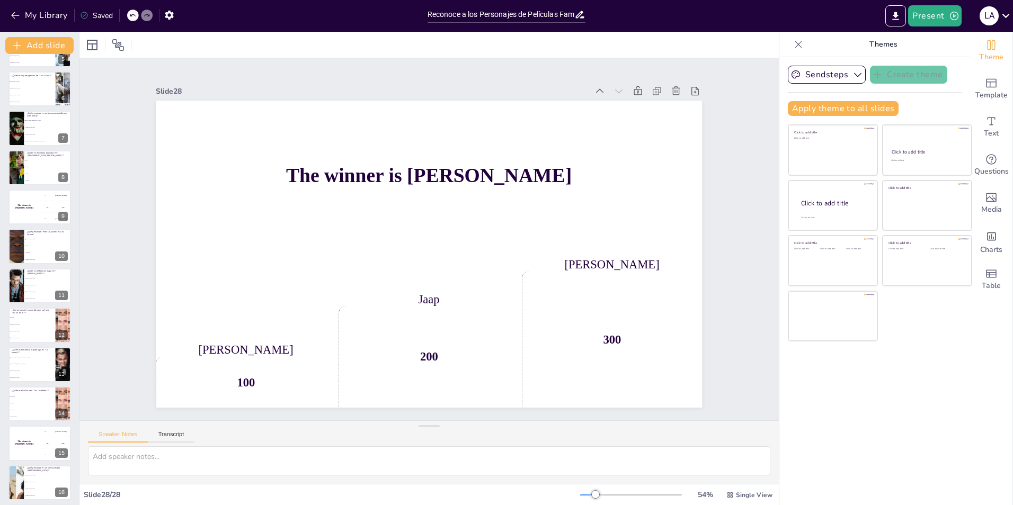
scroll to position [0, 0]
